Goal: Find specific page/section: Find specific page/section

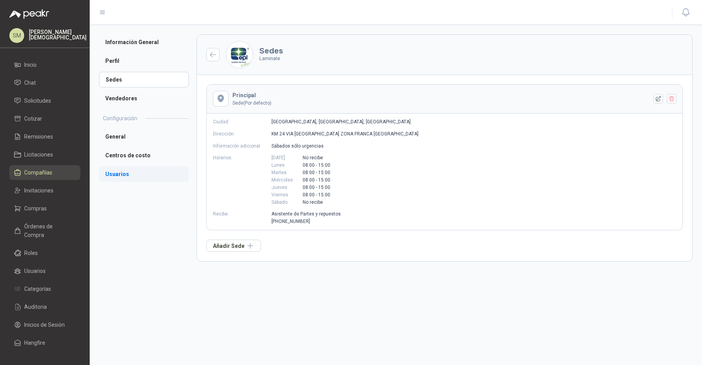
click at [121, 178] on li "Usuarios" at bounding box center [144, 174] width 90 height 16
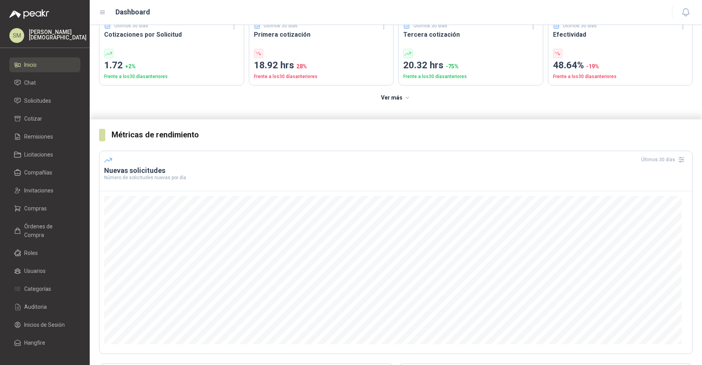
scroll to position [45, 0]
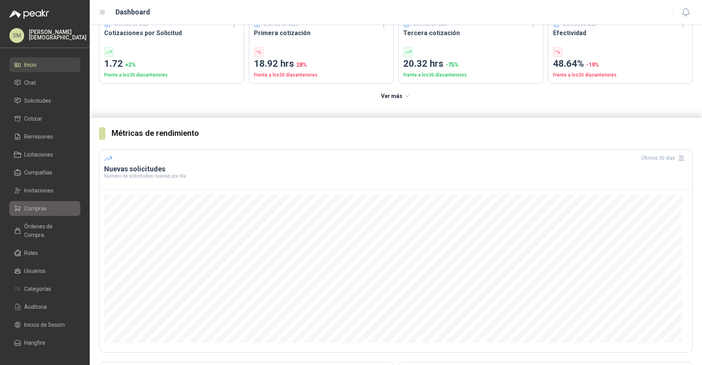
click at [57, 211] on li "Compras" at bounding box center [45, 208] width 62 height 9
